Goal: Submit feedback/report problem

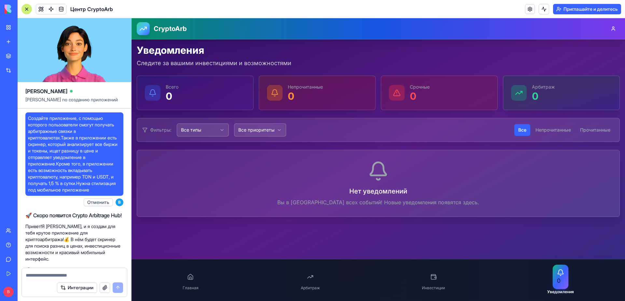
scroll to position [499, 0]
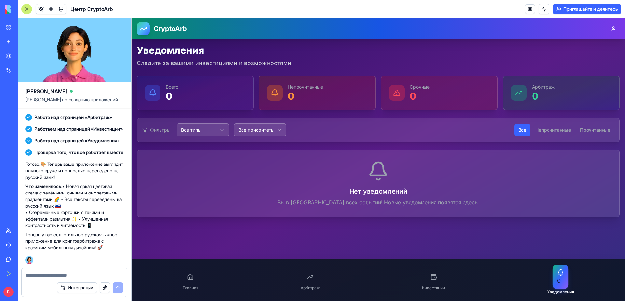
click at [79, 273] on textarea at bounding box center [74, 275] width 97 height 7
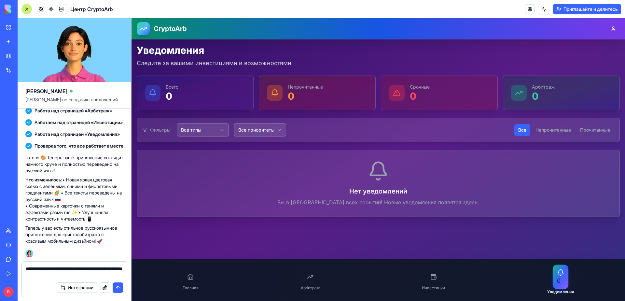
type textarea "**********"
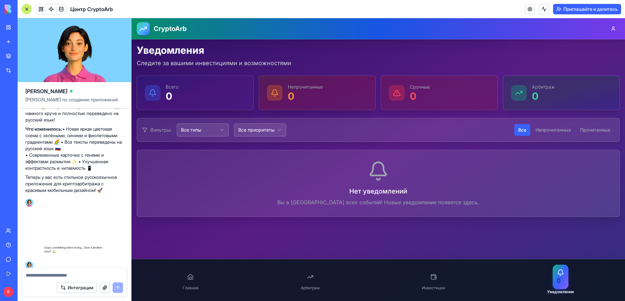
scroll to position [562, 0]
